Goal: Navigation & Orientation: Find specific page/section

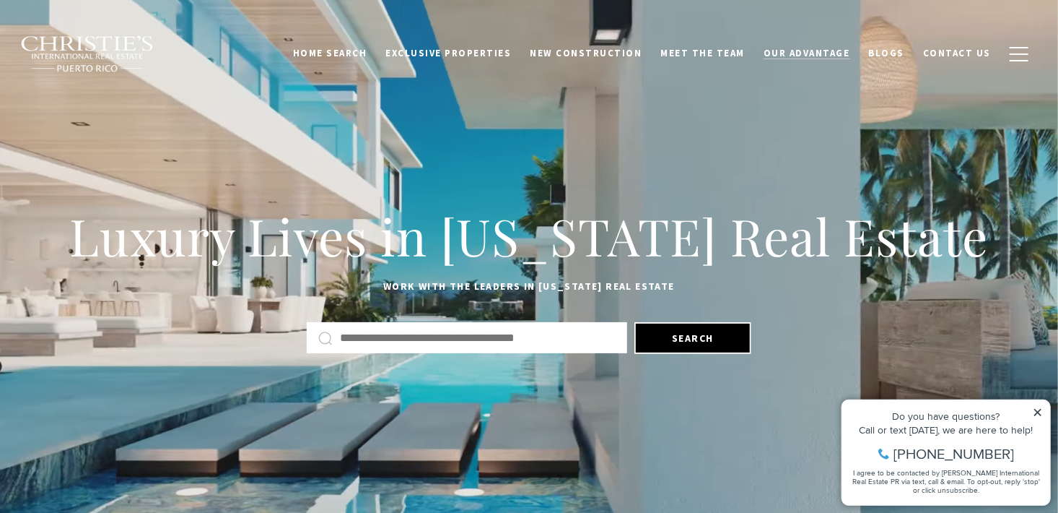
click at [782, 51] on span "Our Advantage" at bounding box center [807, 53] width 87 height 12
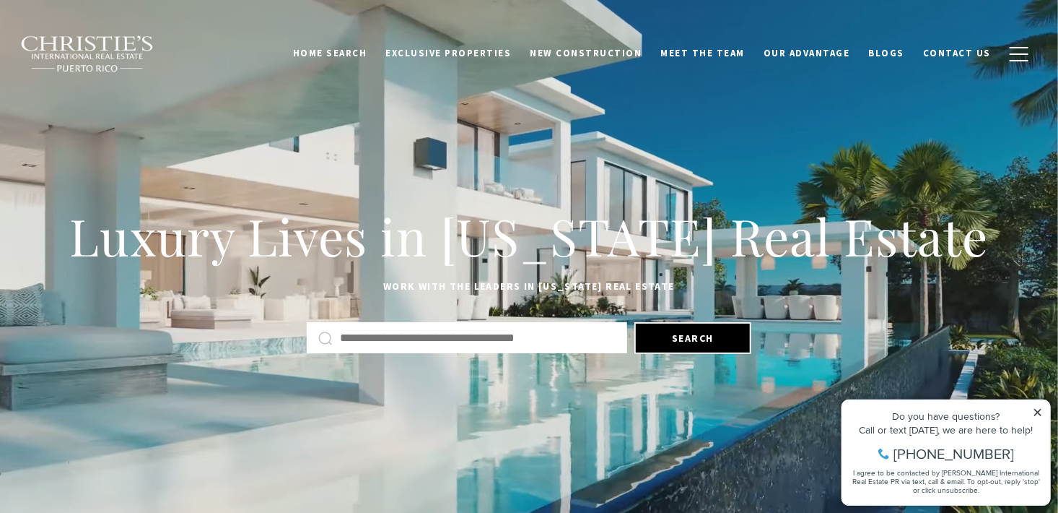
click at [1039, 411] on icon at bounding box center [1037, 411] width 10 height 10
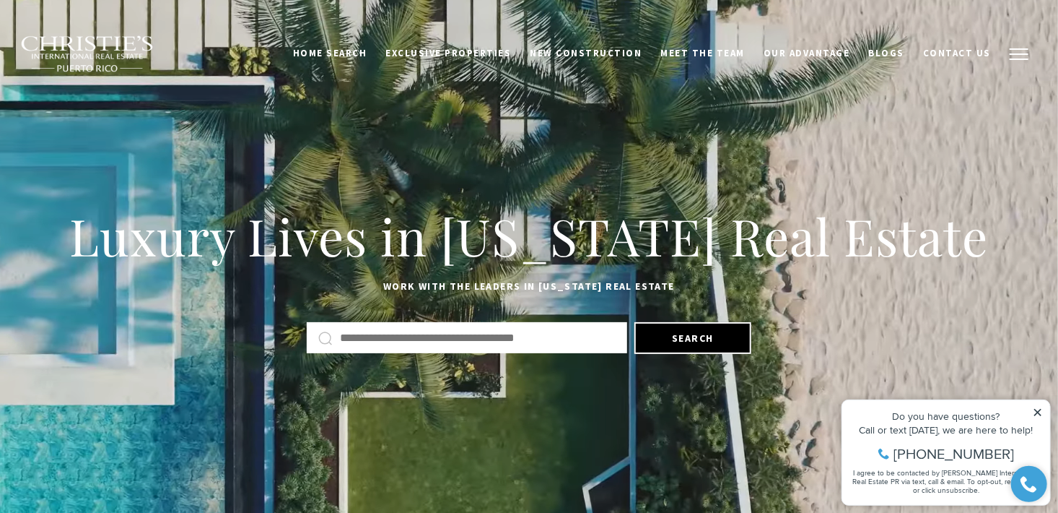
click at [1022, 53] on span "button" at bounding box center [1019, 53] width 19 height 1
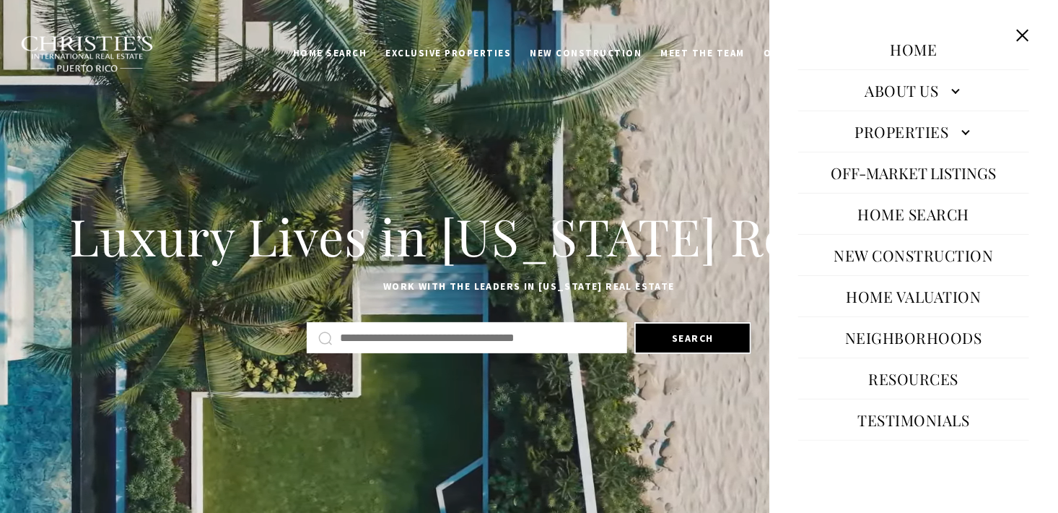
click at [962, 129] on link "Properties" at bounding box center [913, 131] width 231 height 35
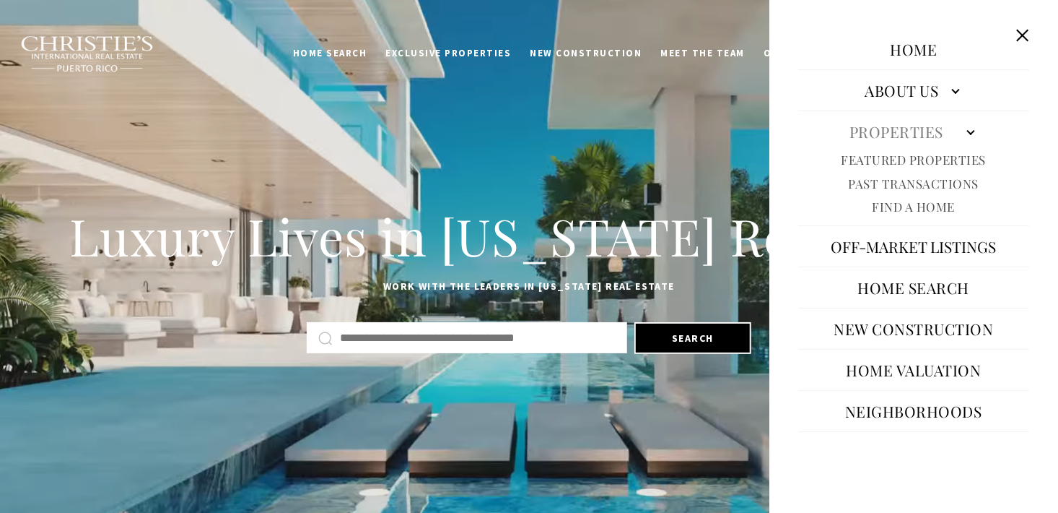
click at [901, 183] on link "Past Transactions" at bounding box center [914, 183] width 131 height 17
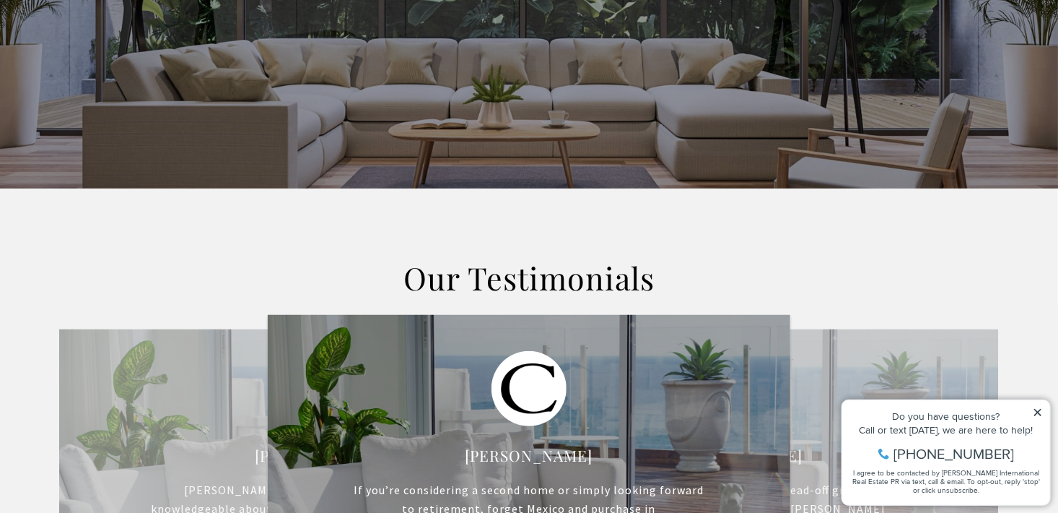
scroll to position [511, 0]
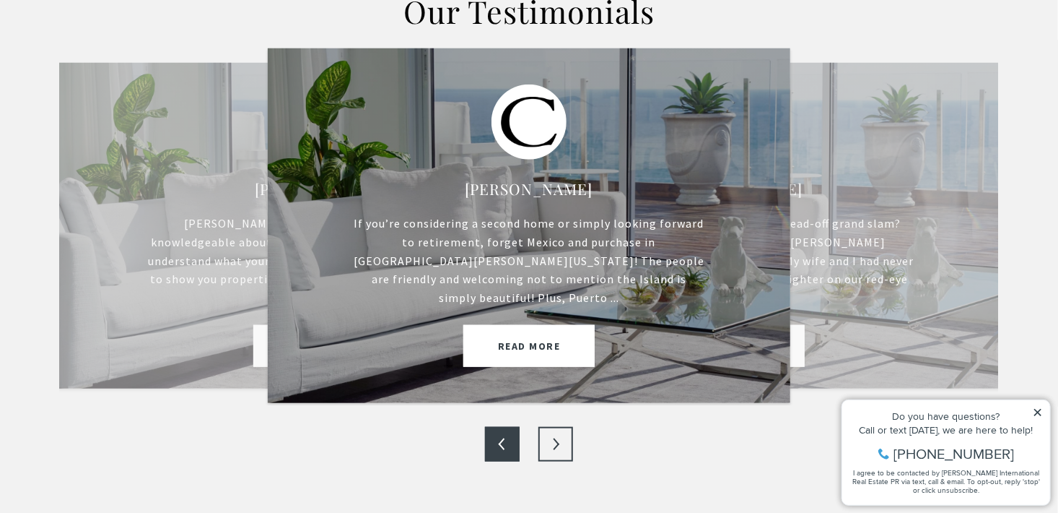
click at [563, 427] on button "Next" at bounding box center [556, 444] width 35 height 35
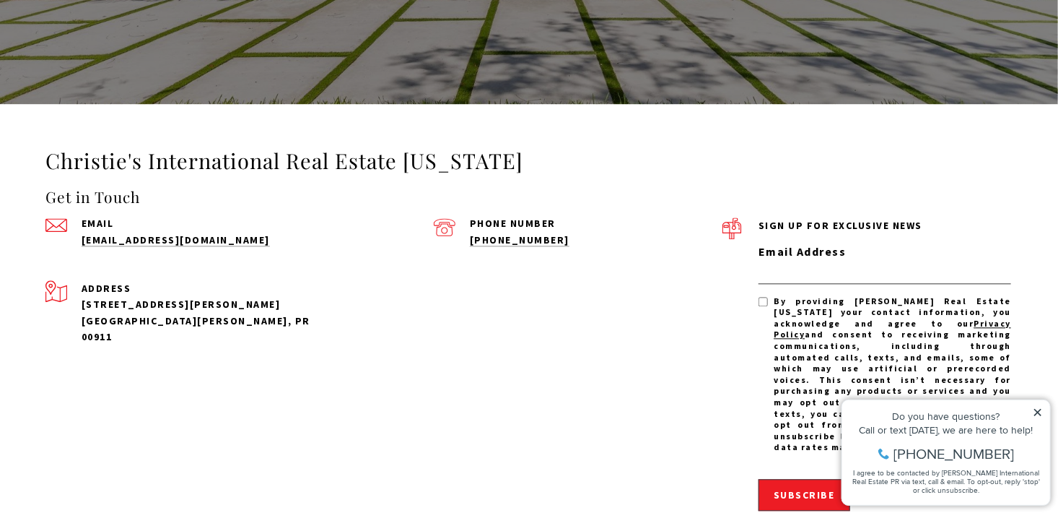
scroll to position [1437, 0]
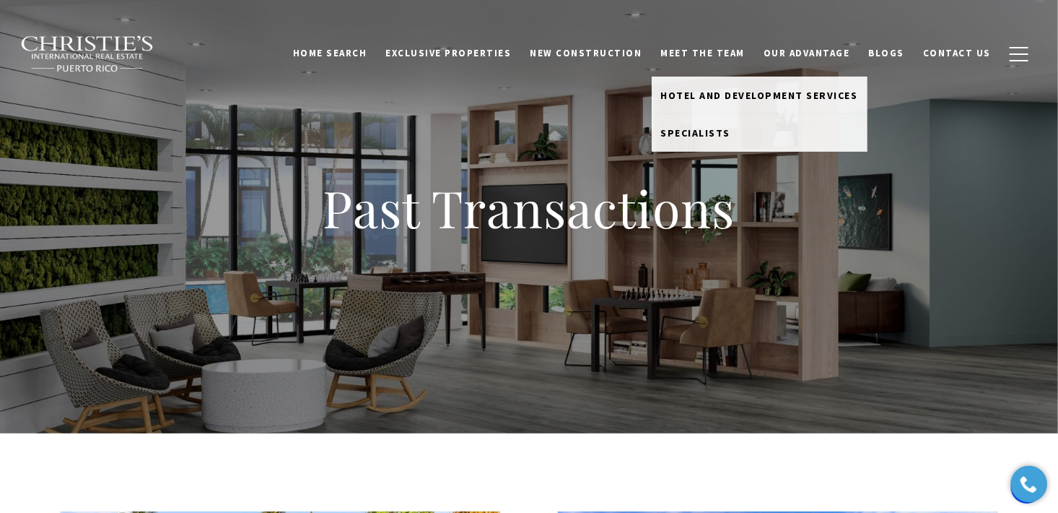
click at [740, 53] on link "Meet the Team" at bounding box center [703, 53] width 103 height 27
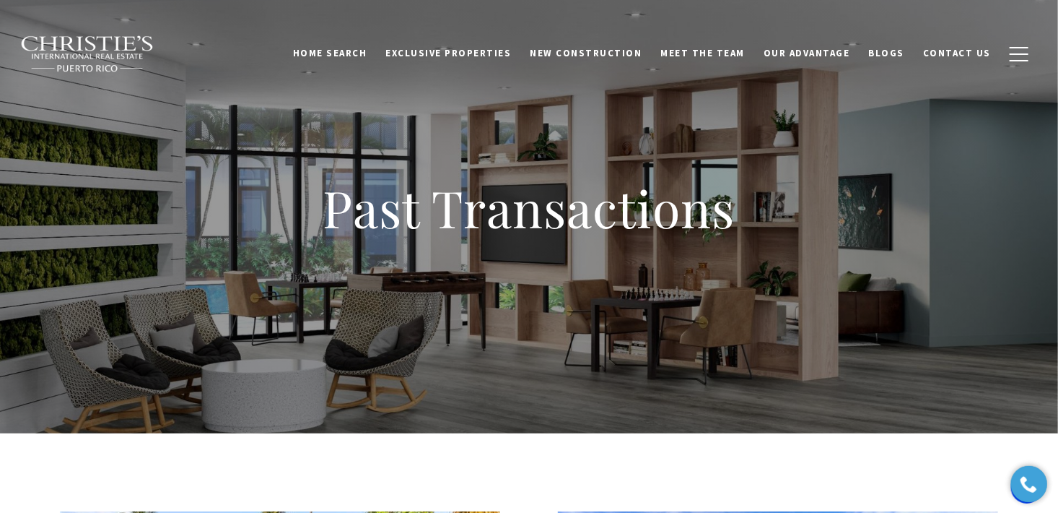
click at [740, 53] on link "Meet the Team" at bounding box center [703, 53] width 103 height 27
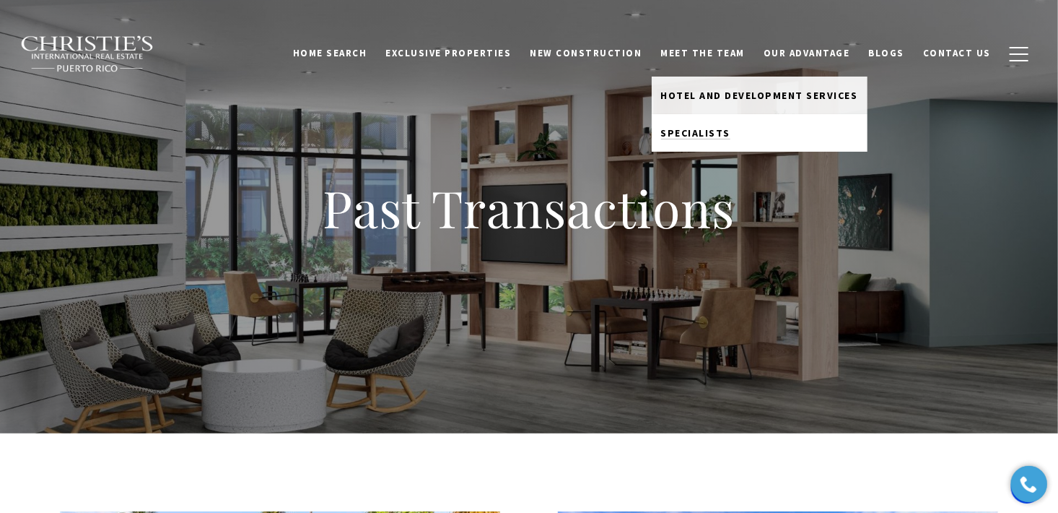
click at [697, 130] on span "Specialists" at bounding box center [696, 132] width 70 height 13
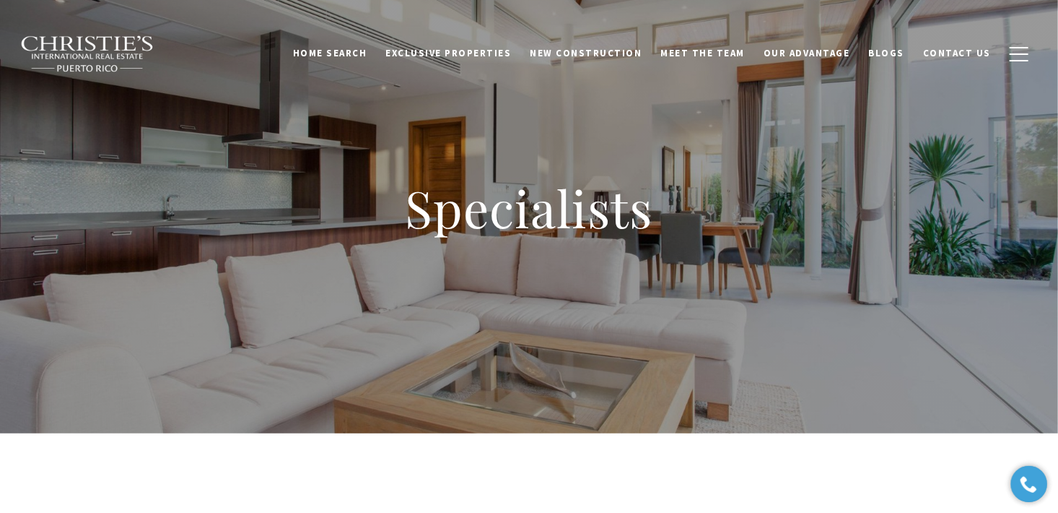
click at [638, 239] on h1 "Specialists" at bounding box center [529, 208] width 578 height 64
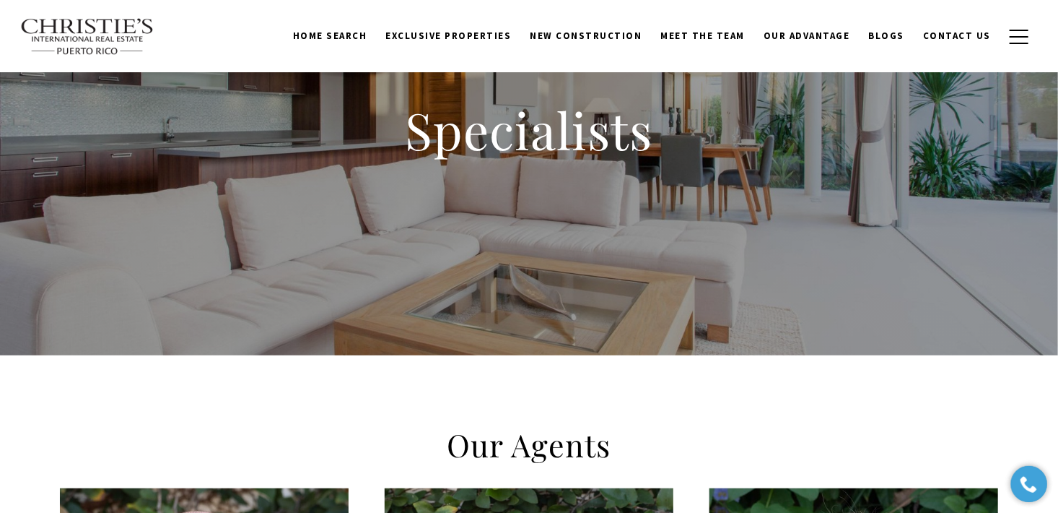
scroll to position [78, 0]
click at [1023, 43] on button "button" at bounding box center [1020, 37] width 38 height 42
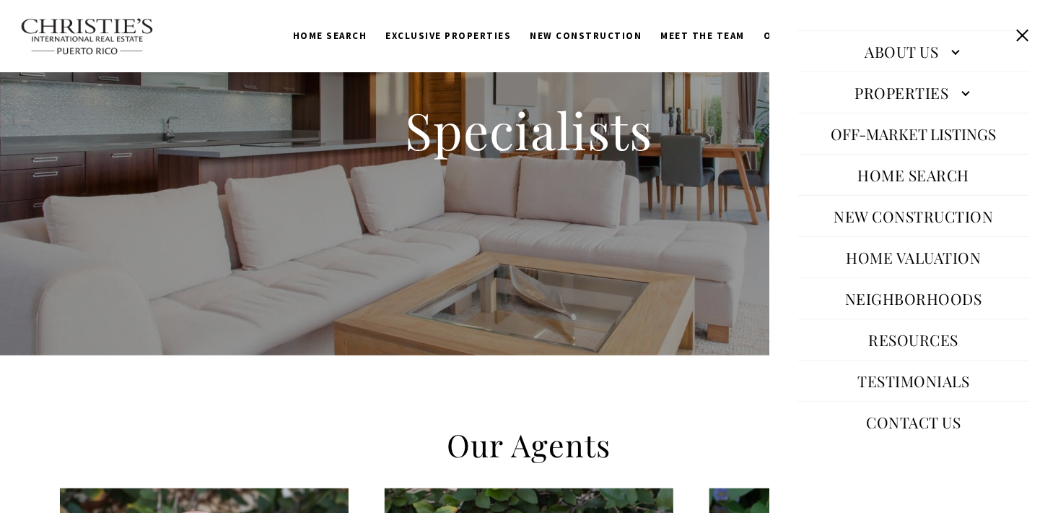
scroll to position [0, 0]
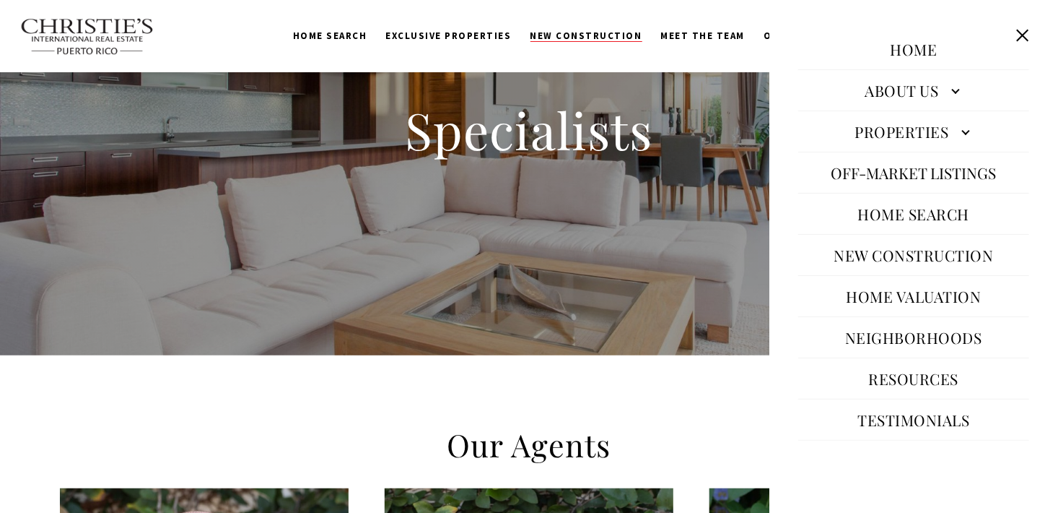
click at [557, 38] on span "New Construction" at bounding box center [587, 36] width 112 height 12
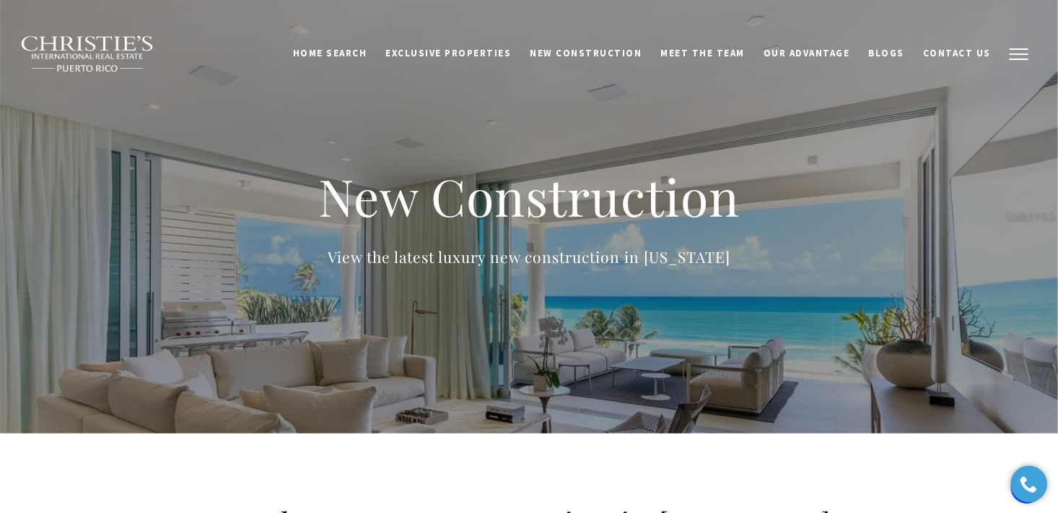
click at [1017, 53] on span "button" at bounding box center [1019, 53] width 19 height 1
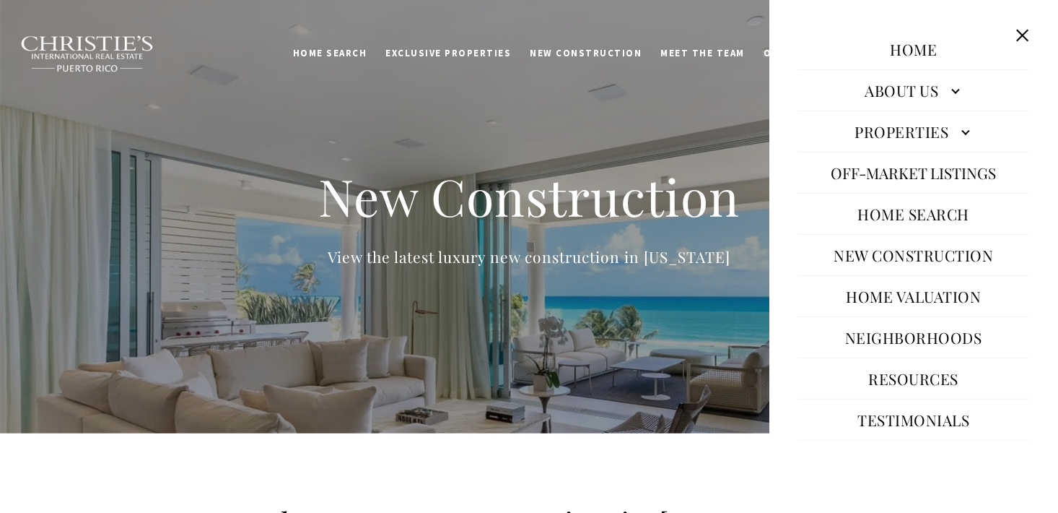
click at [896, 95] on link "About Us" at bounding box center [913, 90] width 231 height 35
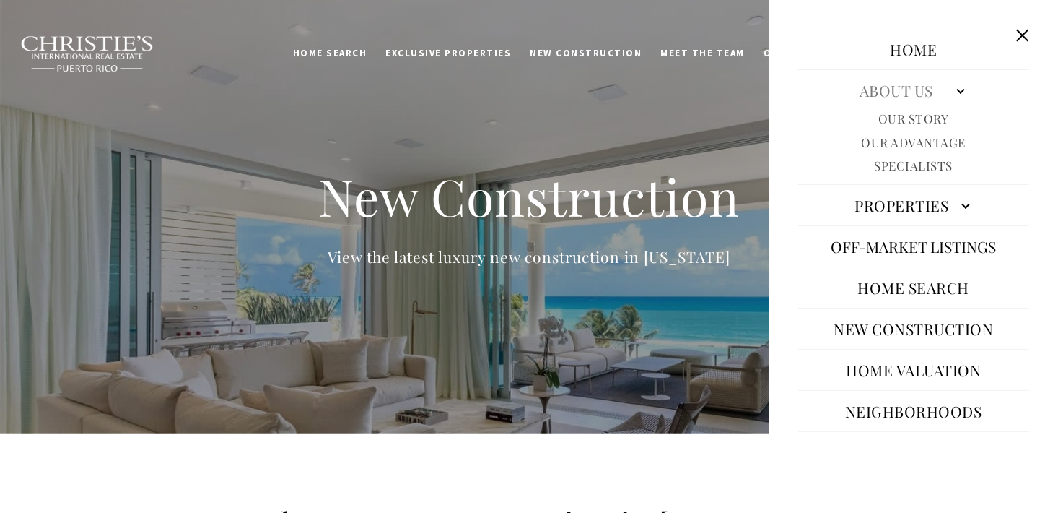
click at [896, 116] on link "Our Story" at bounding box center [914, 118] width 71 height 17
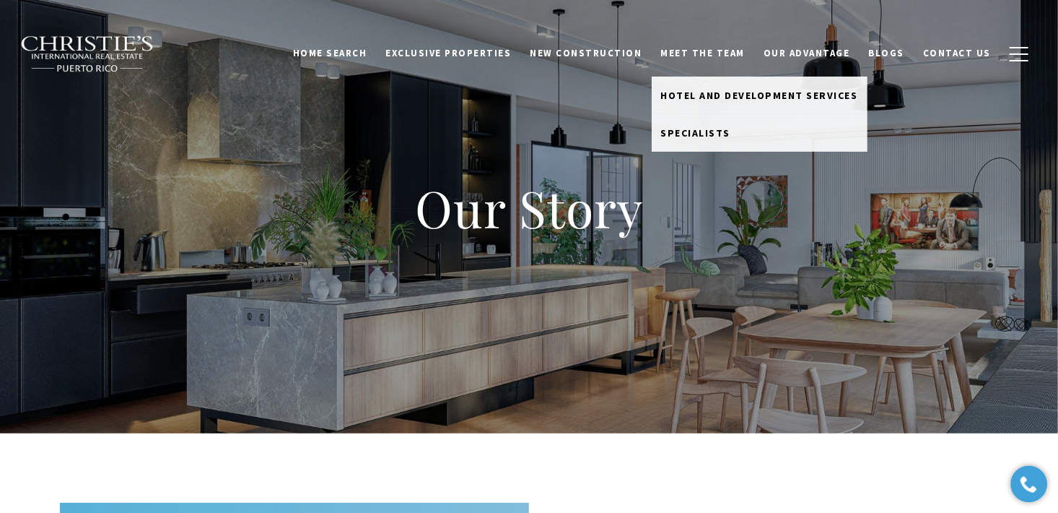
click at [708, 49] on link "Meet the Team" at bounding box center [703, 53] width 103 height 27
click at [717, 95] on span "Hotel and Development Services" at bounding box center [759, 95] width 197 height 13
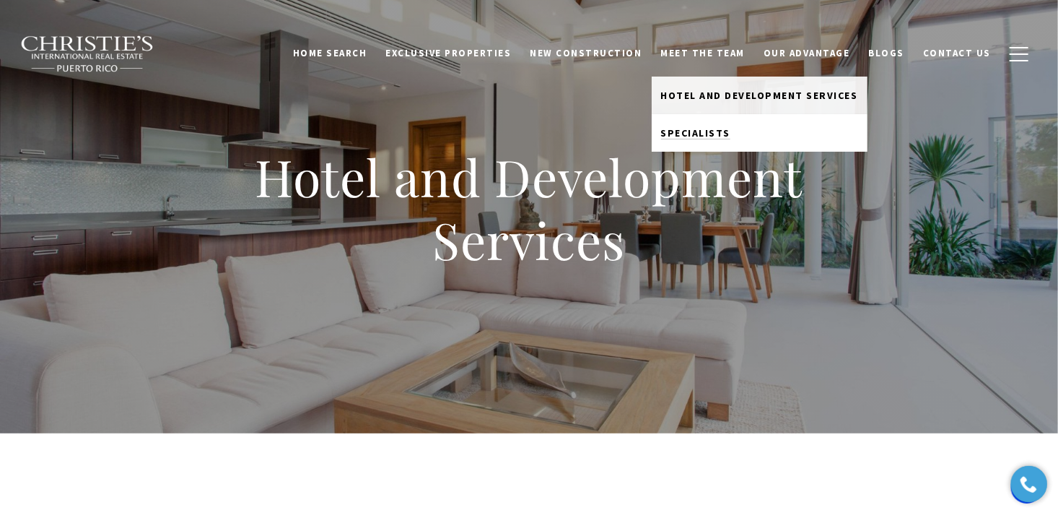
click at [704, 136] on span "Specialists" at bounding box center [696, 132] width 70 height 13
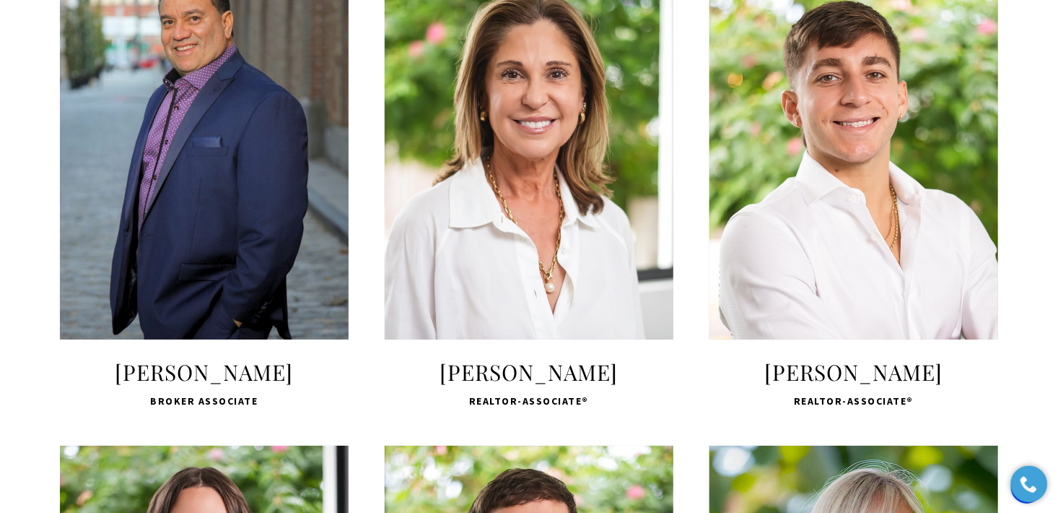
scroll to position [2535, 0]
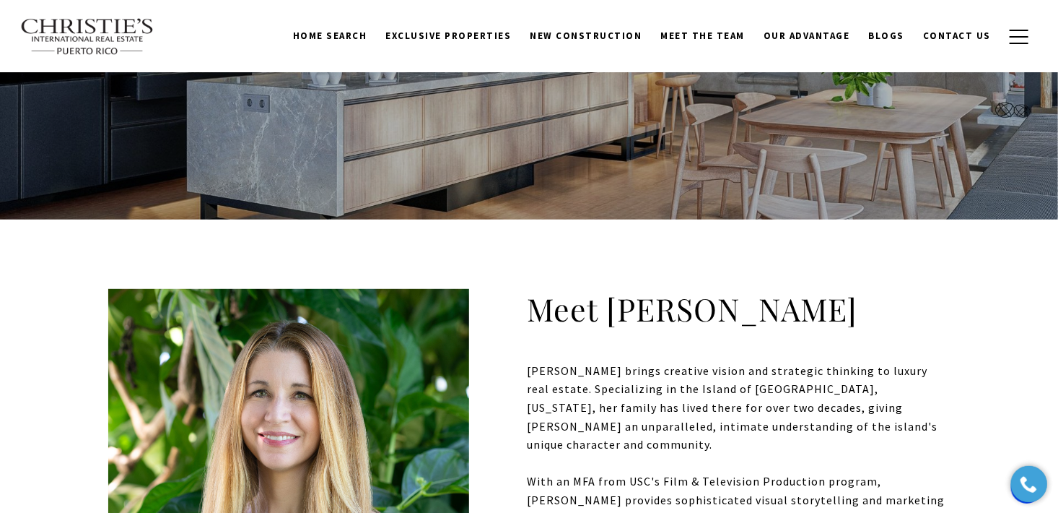
scroll to position [213, 0]
